Goal: Task Accomplishment & Management: Manage account settings

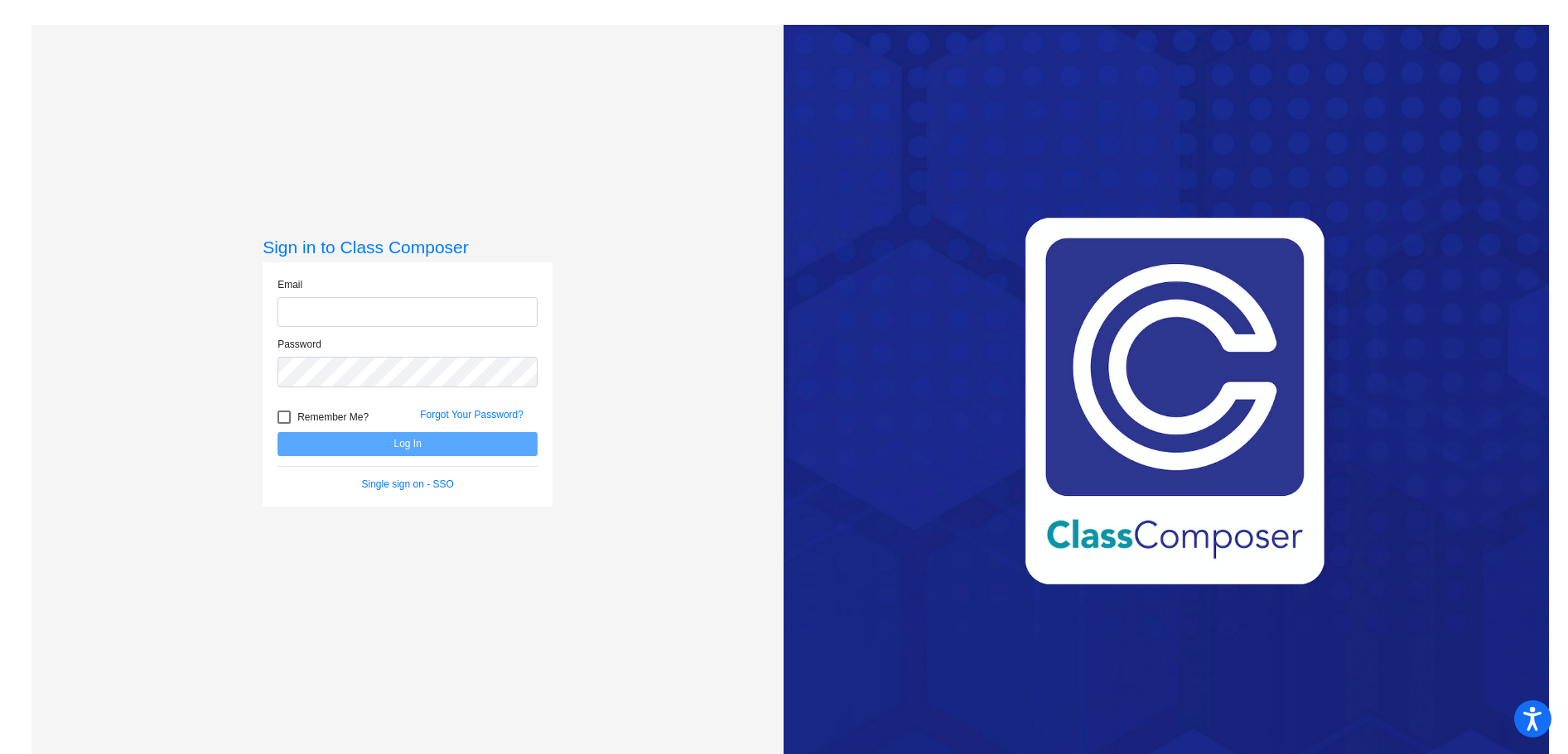
type input "[EMAIL_ADDRESS][DOMAIN_NAME]"
click at [286, 415] on div at bounding box center [284, 417] width 13 height 13
click at [284, 424] on input "Remember Me?" at bounding box center [283, 424] width 1 height 1
checkbox input "true"
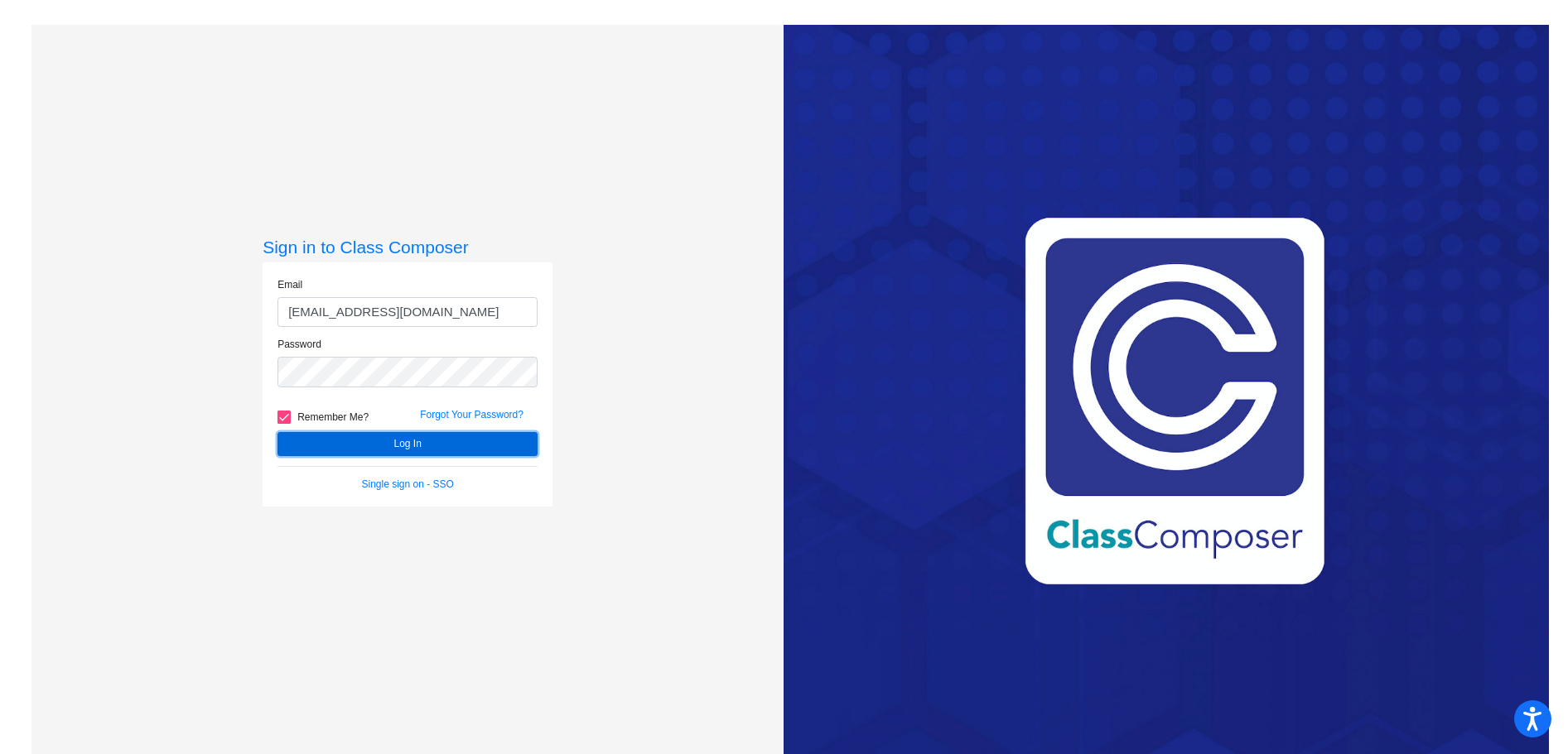
click at [361, 441] on button "Log In" at bounding box center [407, 445] width 260 height 24
